Goal: Navigation & Orientation: Understand site structure

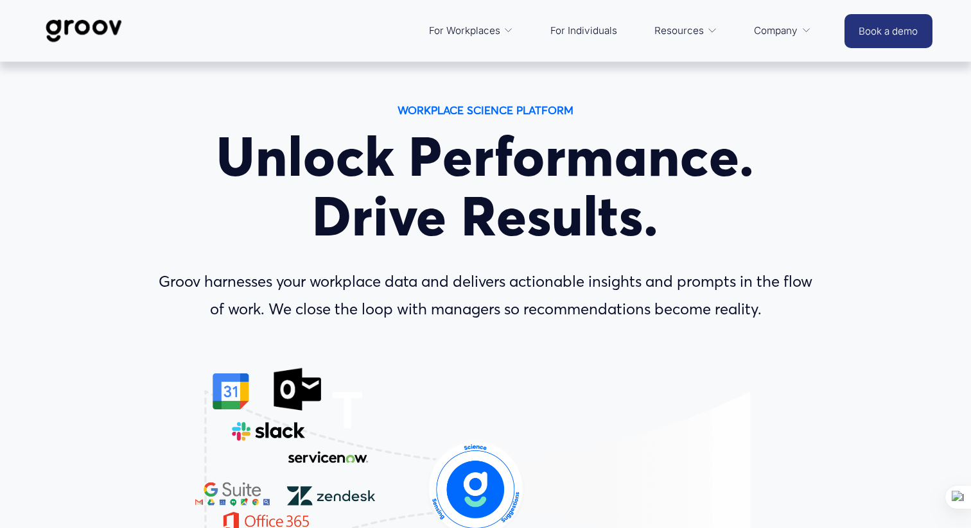
click at [0, 0] on span "Platform Overview" at bounding box center [0, 0] width 0 height 0
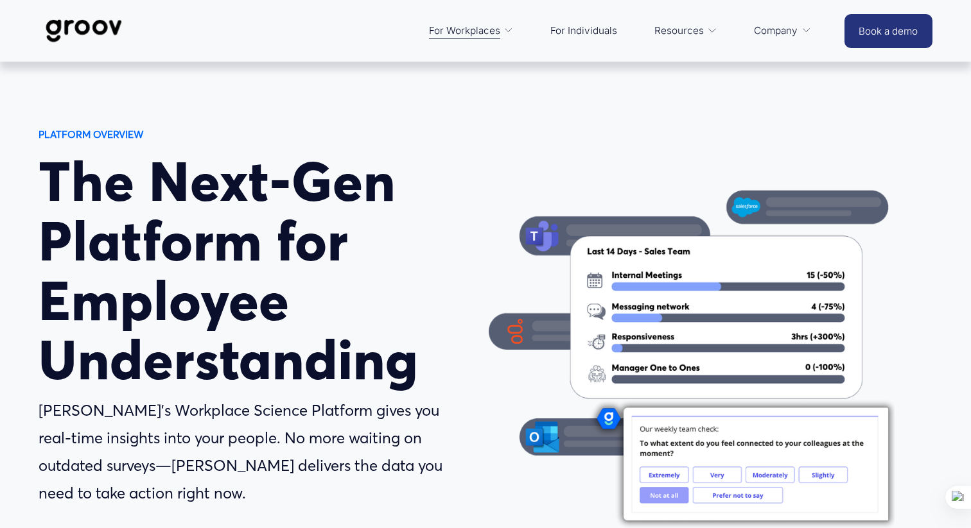
click at [0, 0] on span "Services" at bounding box center [0, 0] width 0 height 0
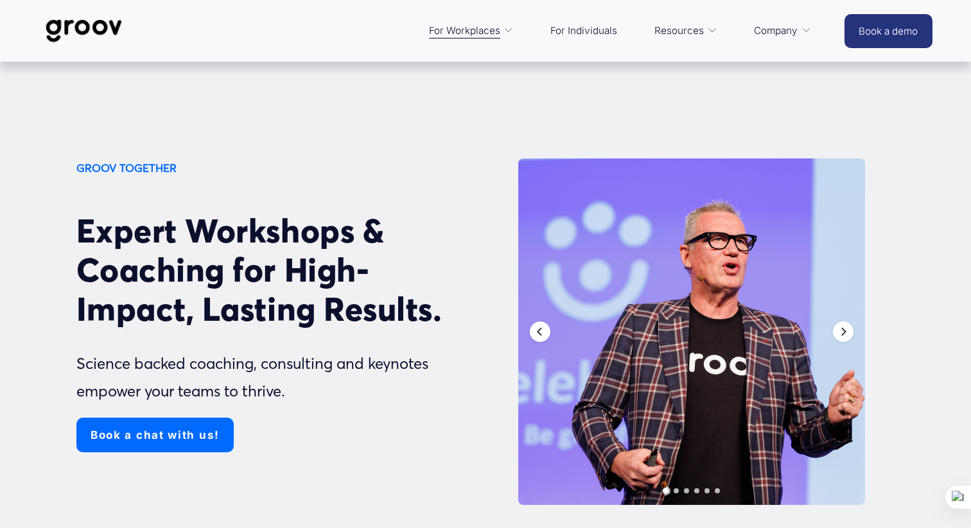
click at [0, 0] on span "Customer Stories" at bounding box center [0, 0] width 0 height 0
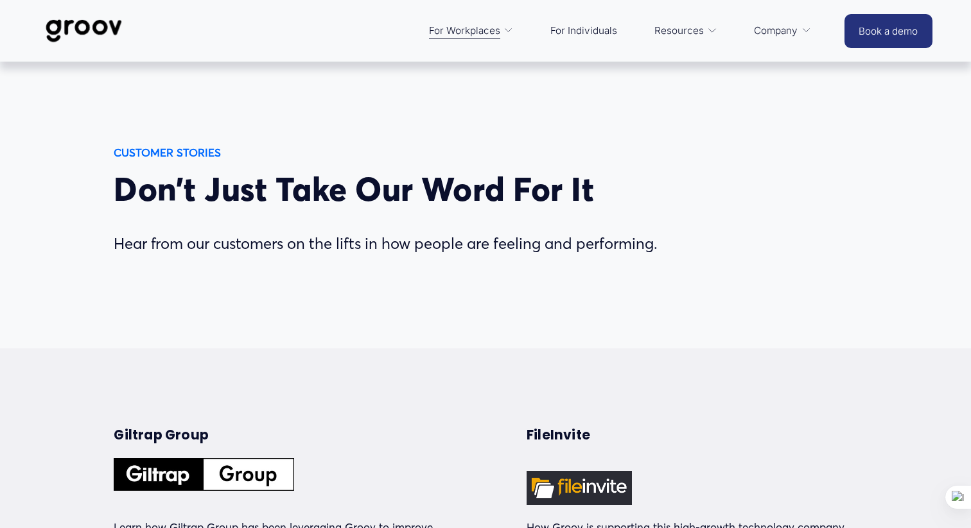
click at [589, 30] on link "For Individuals" at bounding box center [584, 30] width 80 height 31
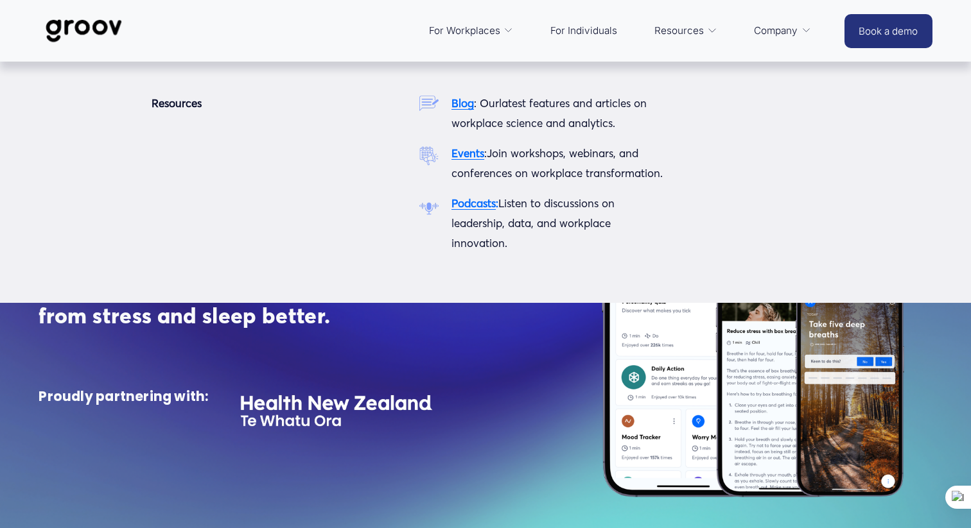
click at [462, 123] on p "Blog : Our latest features and articles on workplace science and analytics." at bounding box center [560, 113] width 218 height 39
click at [461, 104] on strong "Blog" at bounding box center [462, 102] width 22 height 13
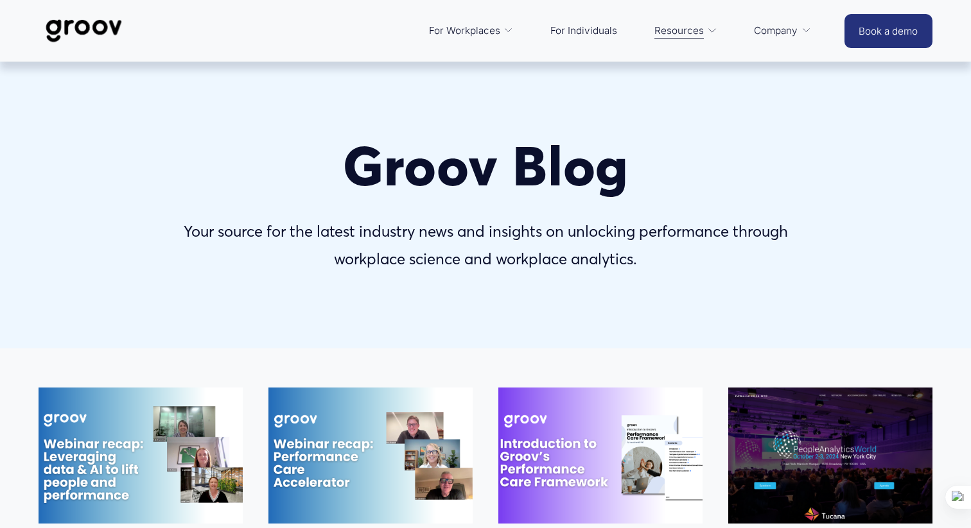
click at [0, 0] on link "Services" at bounding box center [0, 0] width 0 height 0
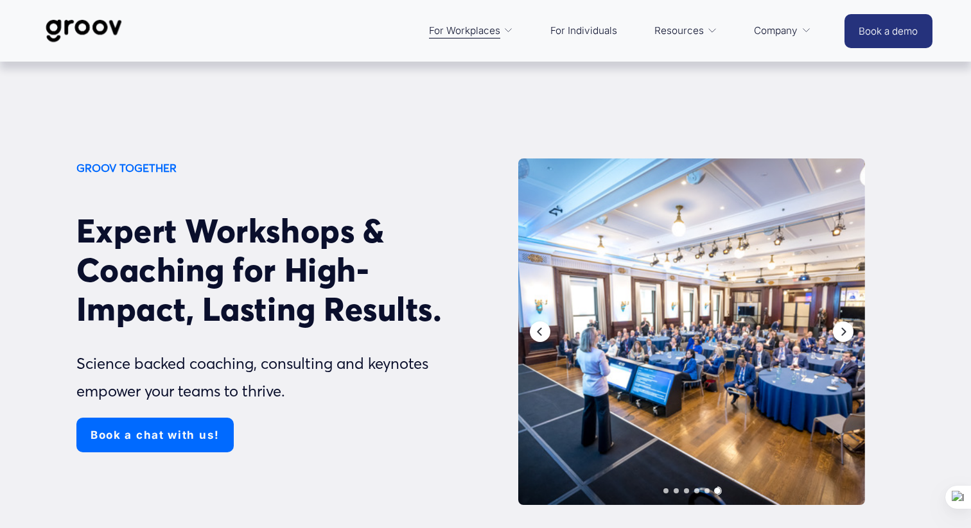
click at [106, 26] on img at bounding box center [84, 31] width 91 height 42
